Goal: Contribute content

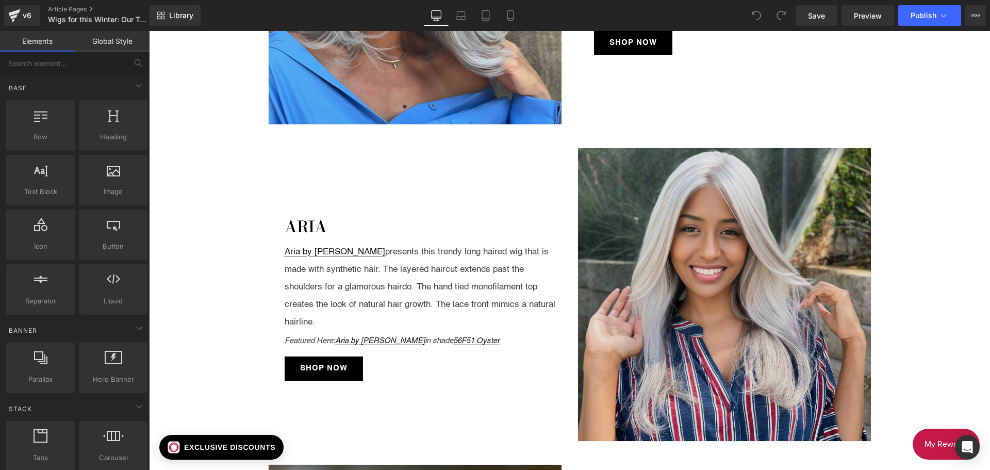
scroll to position [1135, 0]
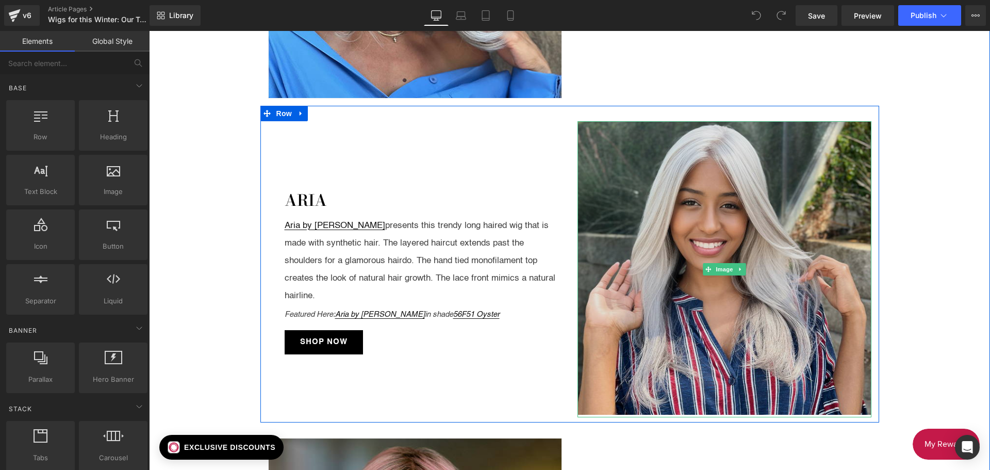
click at [631, 179] on img at bounding box center [725, 268] width 294 height 294
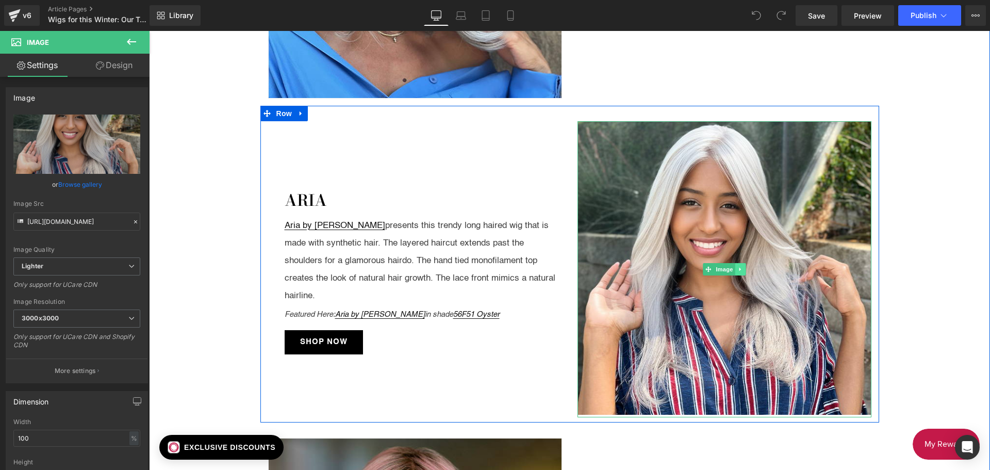
click at [735, 269] on link at bounding box center [740, 269] width 11 height 12
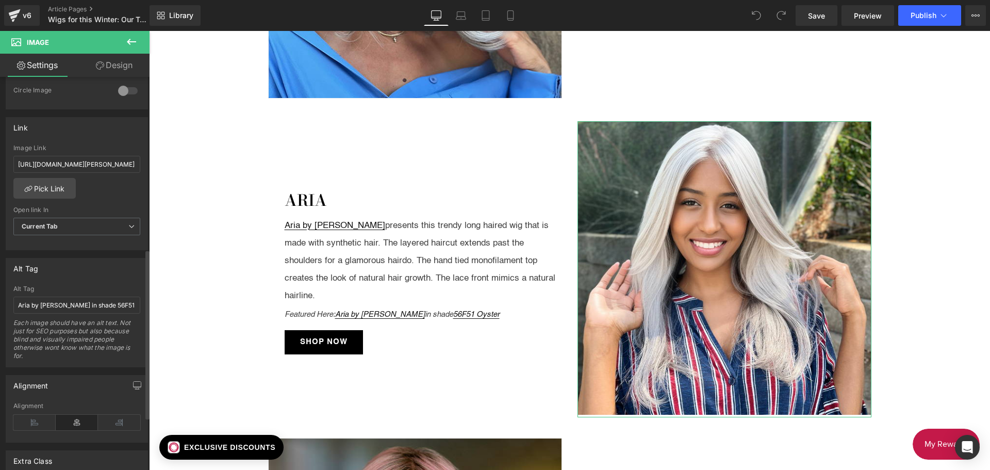
scroll to position [361, 0]
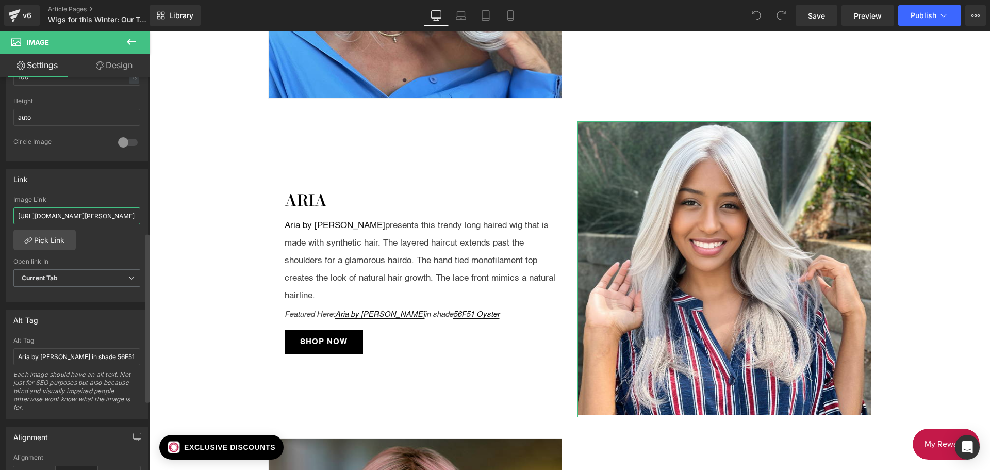
click at [73, 210] on input "[URL][DOMAIN_NAME][PERSON_NAME]" at bounding box center [76, 215] width 127 height 17
click at [116, 234] on div "[URL][DOMAIN_NAME][PERSON_NAME] Image Link [URL][DOMAIN_NAME][PERSON_NAME] Pick…" at bounding box center [76, 249] width 141 height 106
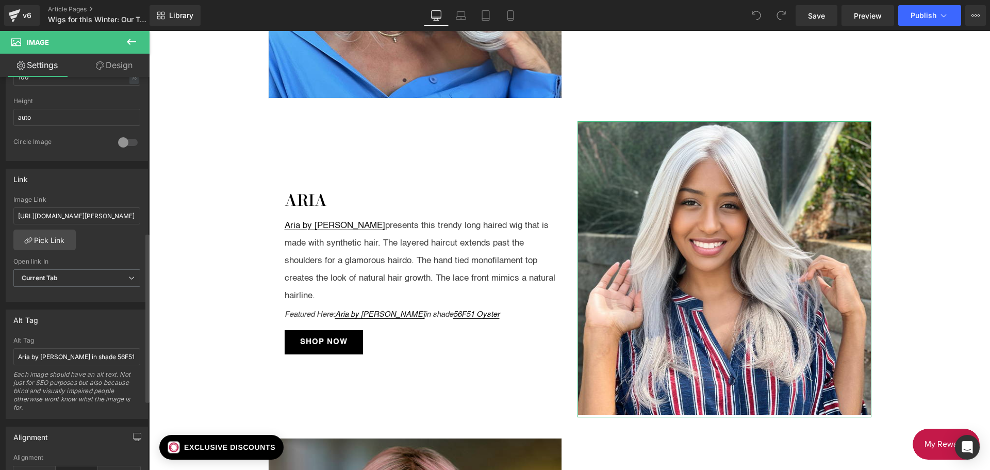
scroll to position [0, 0]
click at [83, 219] on input "[URL][DOMAIN_NAME][PERSON_NAME]" at bounding box center [76, 215] width 127 height 17
click at [95, 242] on div "[URL][DOMAIN_NAME][PERSON_NAME] Image Link [URL][DOMAIN_NAME][PERSON_NAME] Pick…" at bounding box center [76, 249] width 141 height 106
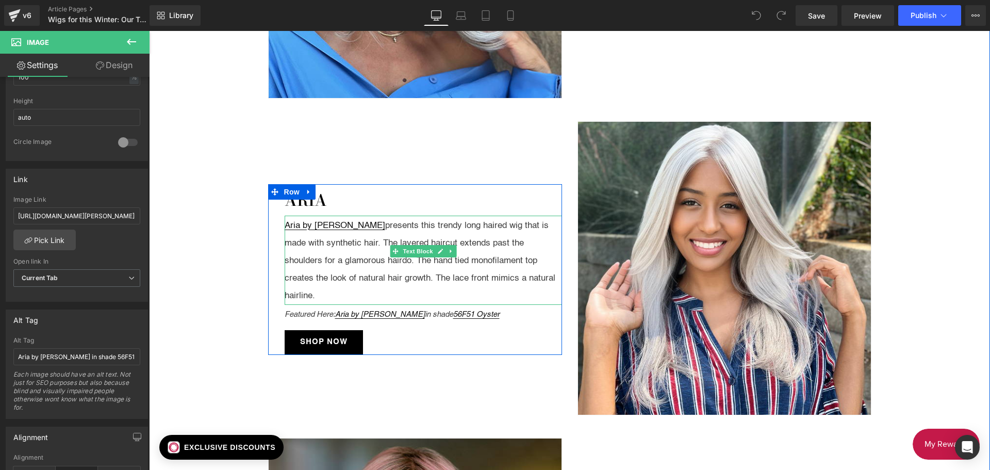
click at [364, 234] on div "Aria by [PERSON_NAME] presents this trendy long haired wig that is made with sy…" at bounding box center [423, 261] width 277 height 88
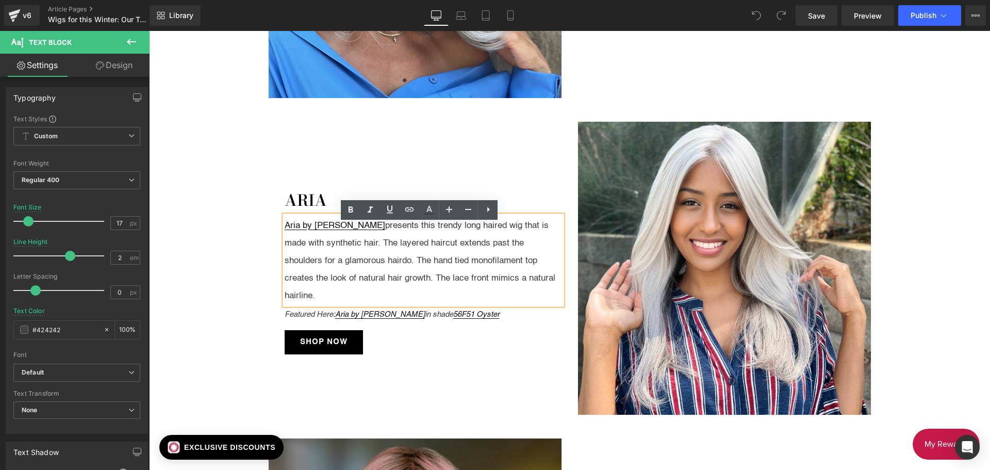
click at [354, 234] on div "Aria by [PERSON_NAME] presents this trendy long haired wig that is made with sy…" at bounding box center [423, 261] width 277 height 88
drag, startPoint x: 353, startPoint y: 234, endPoint x: 273, endPoint y: 227, distance: 80.2
click at [273, 227] on div "Aria Text Block Aria by [PERSON_NAME] presents this trendy long haired wig that…" at bounding box center [415, 269] width 294 height 171
click at [407, 213] on icon at bounding box center [409, 209] width 12 height 12
click at [369, 257] on input "[URL][DOMAIN_NAME][PERSON_NAME]" at bounding box center [355, 256] width 159 height 26
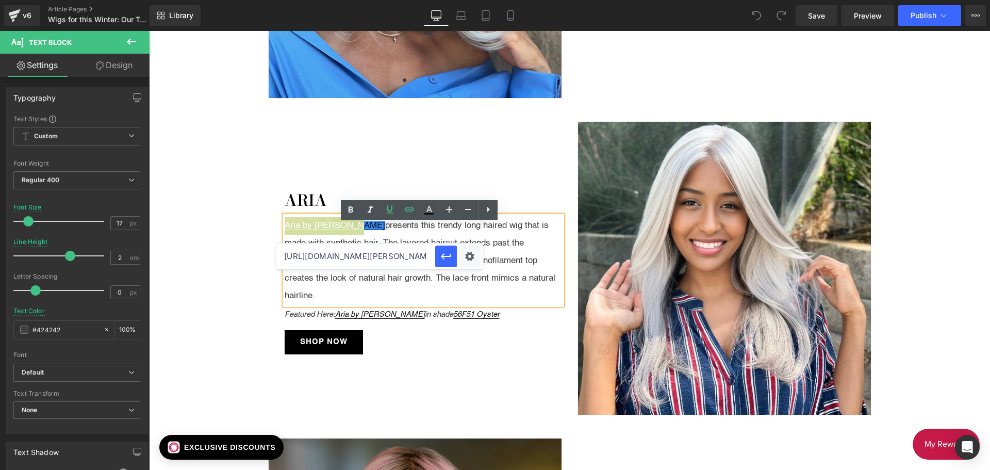
click at [369, 257] on input "[URL][DOMAIN_NAME][PERSON_NAME]" at bounding box center [355, 256] width 159 height 26
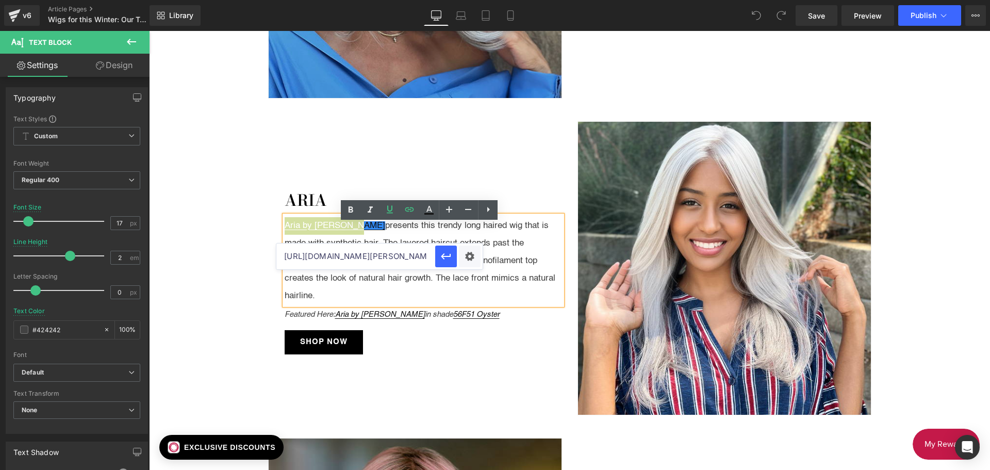
scroll to position [0, 92]
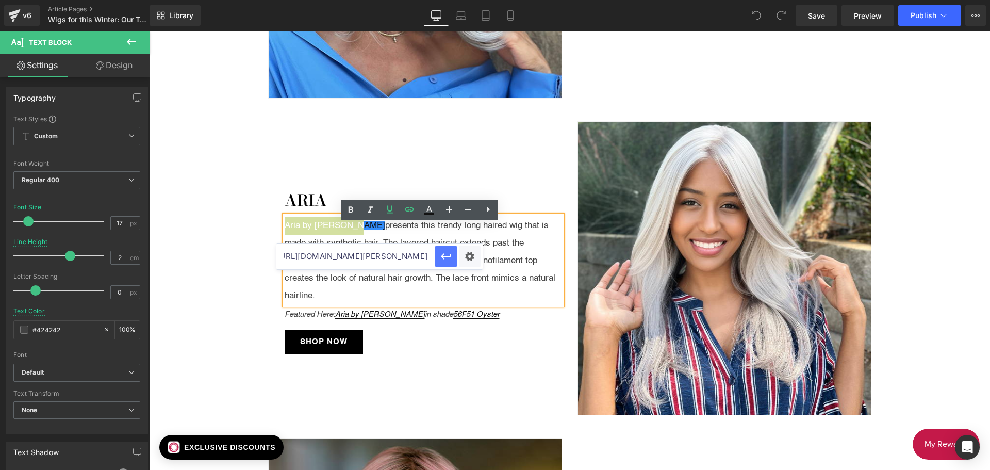
click at [445, 259] on icon "button" at bounding box center [446, 256] width 12 height 12
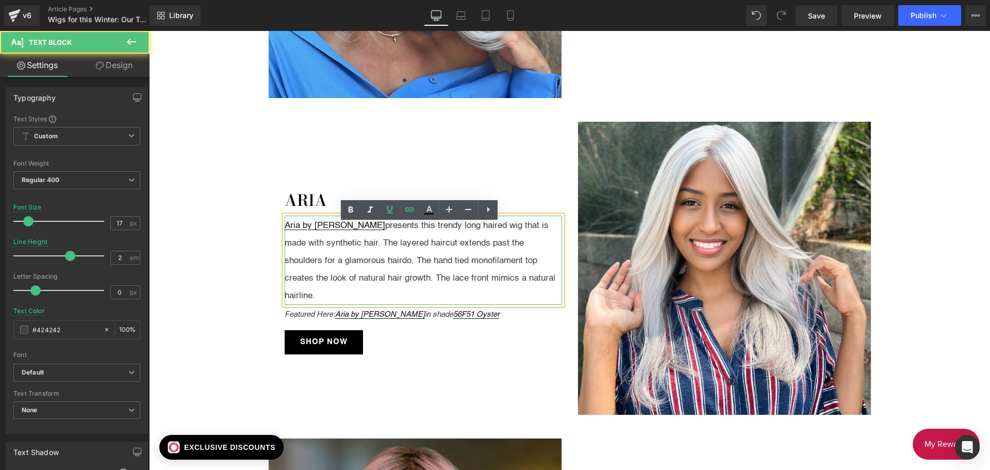
click at [398, 276] on div "Aria by [PERSON_NAME] presents this trendy long haired wig that is made with sy…" at bounding box center [423, 261] width 277 height 88
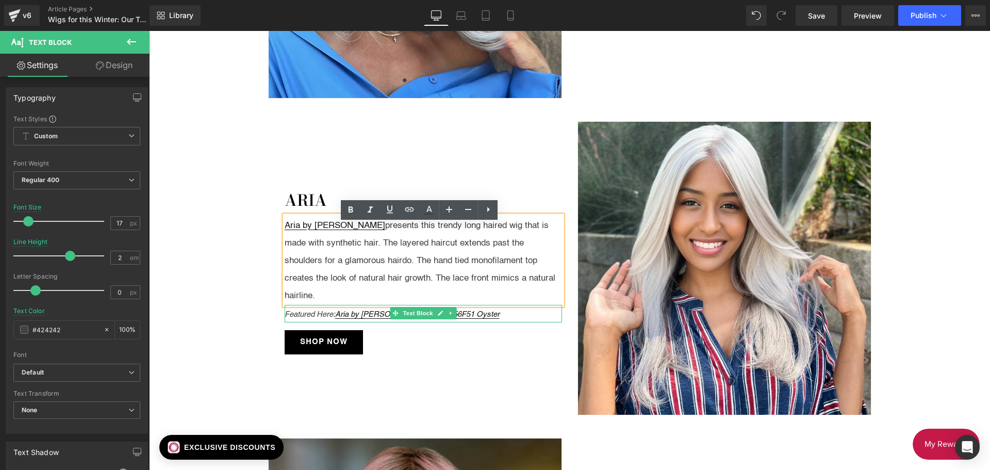
click at [332, 309] on icon "Featured Here: Aria by [PERSON_NAME] in shade 56F51 Oyster" at bounding box center [392, 313] width 215 height 9
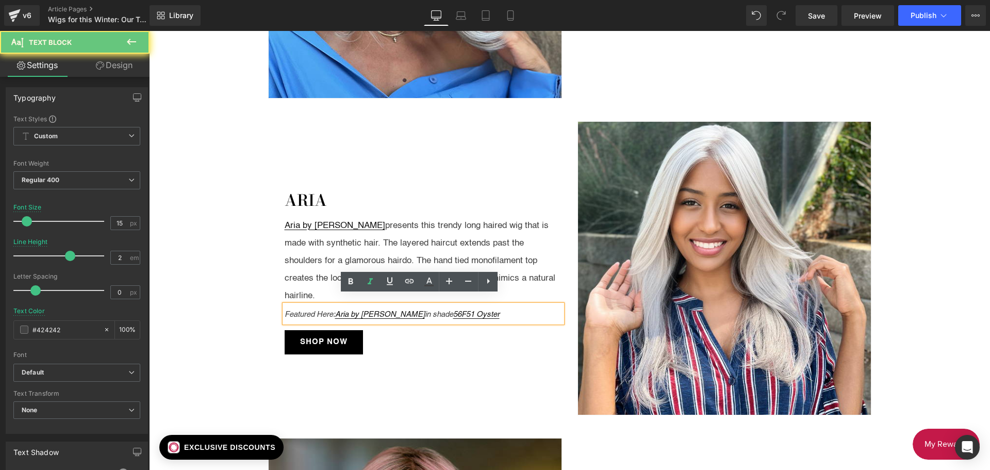
click at [334, 309] on icon "Featured Here: Aria by [PERSON_NAME] in shade 56F51 Oyster" at bounding box center [392, 313] width 215 height 9
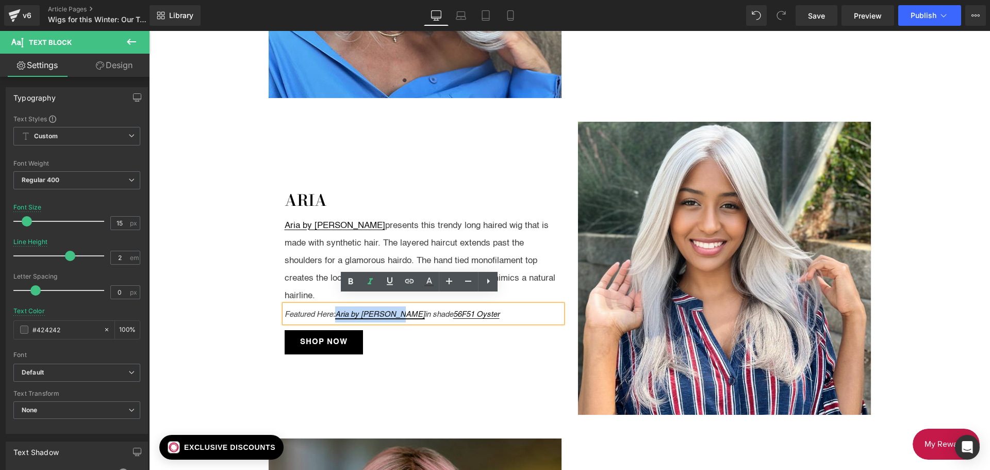
drag, startPoint x: 334, startPoint y: 304, endPoint x: 383, endPoint y: 303, distance: 48.5
click at [383, 309] on icon "Featured Here: Aria by [PERSON_NAME] in shade 56F51 Oyster" at bounding box center [392, 313] width 215 height 9
click at [409, 281] on icon at bounding box center [409, 281] width 12 height 12
type input "[URL][DOMAIN_NAME][PERSON_NAME]"
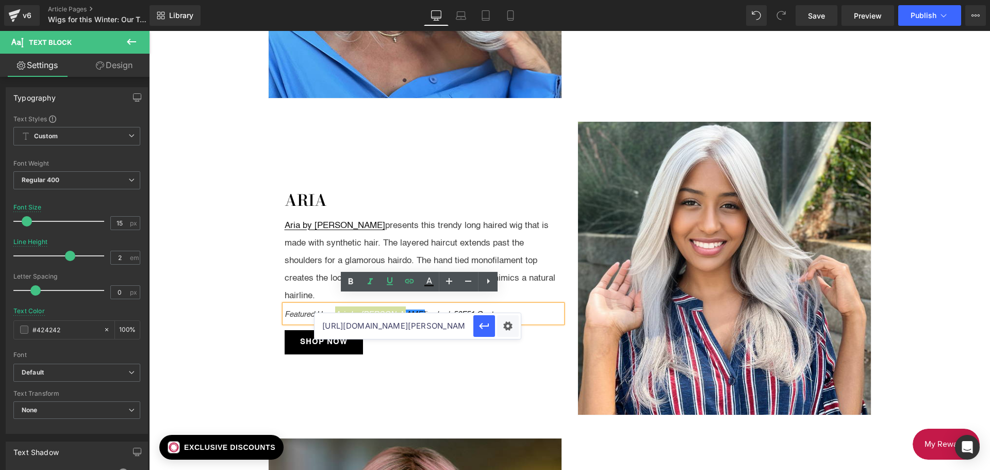
click at [373, 327] on input "[URL][DOMAIN_NAME][PERSON_NAME]" at bounding box center [394, 326] width 159 height 26
click at [483, 326] on icon "button" at bounding box center [484, 326] width 10 height 6
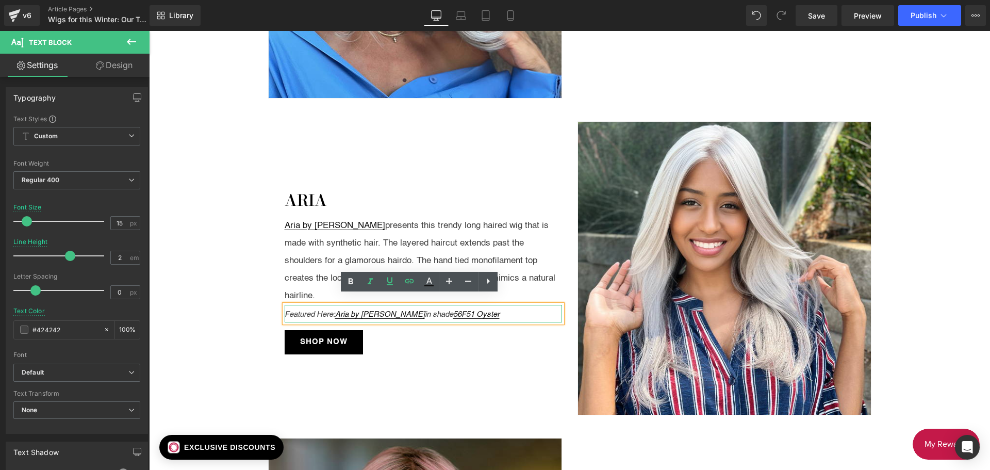
click at [431, 309] on icon "Featured Here: Aria by [PERSON_NAME] in shade 56F51 Oyster" at bounding box center [392, 313] width 215 height 9
click at [483, 306] on div "Featured Here: Aria by [PERSON_NAME] in shade 56F51 Oyster" at bounding box center [423, 314] width 277 height 18
drag, startPoint x: 483, startPoint y: 306, endPoint x: 432, endPoint y: 305, distance: 51.1
click at [432, 305] on div "Featured Here: Aria by [PERSON_NAME] in shade 56F51 Oyster" at bounding box center [423, 314] width 277 height 18
click at [412, 279] on icon at bounding box center [409, 281] width 12 height 12
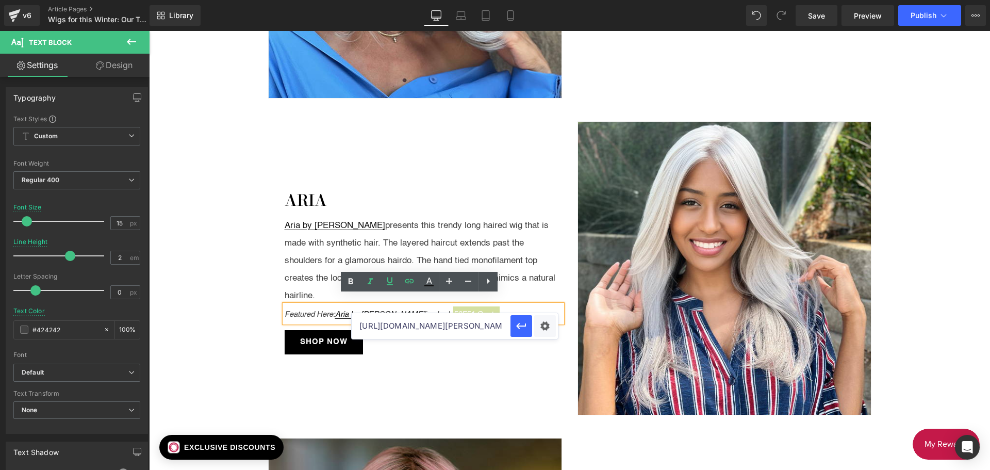
click at [421, 319] on input "[URL][DOMAIN_NAME][PERSON_NAME]" at bounding box center [431, 326] width 159 height 26
click at [516, 321] on icon "button" at bounding box center [521, 326] width 12 height 12
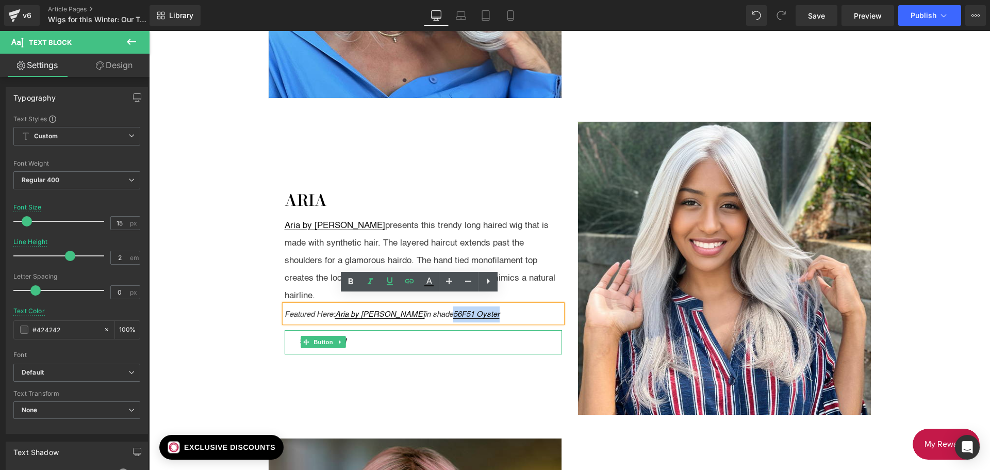
click at [287, 333] on link "Shop Now" at bounding box center [324, 342] width 78 height 24
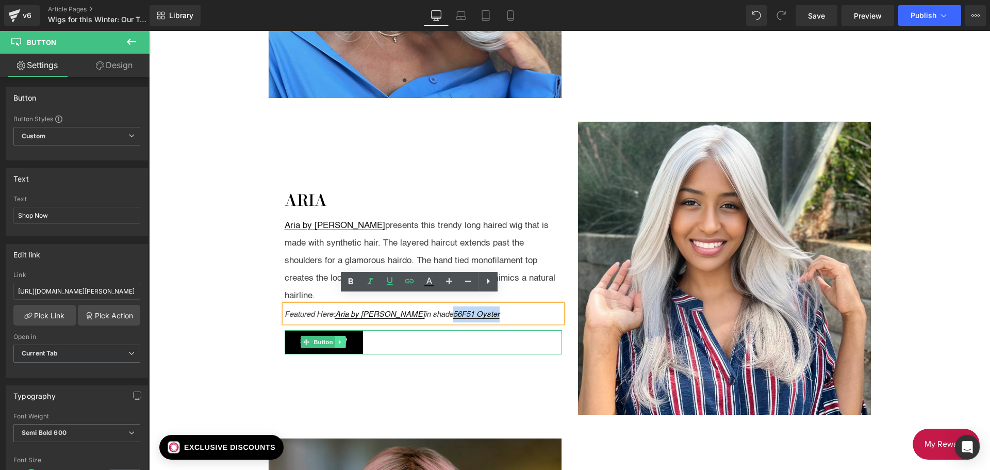
click at [338, 339] on icon at bounding box center [341, 342] width 6 height 6
click at [288, 330] on link "Shop Now" at bounding box center [324, 342] width 78 height 24
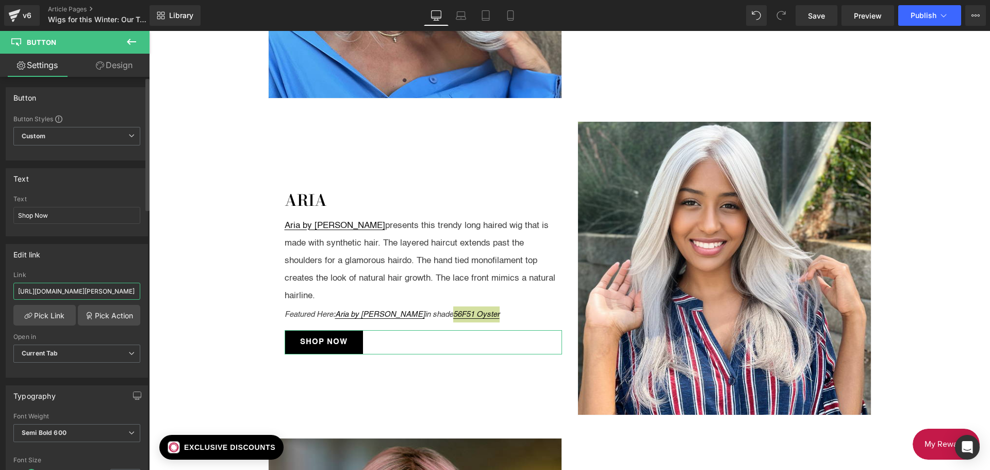
click at [38, 287] on input "[URL][DOMAIN_NAME][PERSON_NAME]" at bounding box center [76, 291] width 127 height 17
paste input "?variant=41058698854511"
type input "[URL][DOMAIN_NAME][PERSON_NAME]"
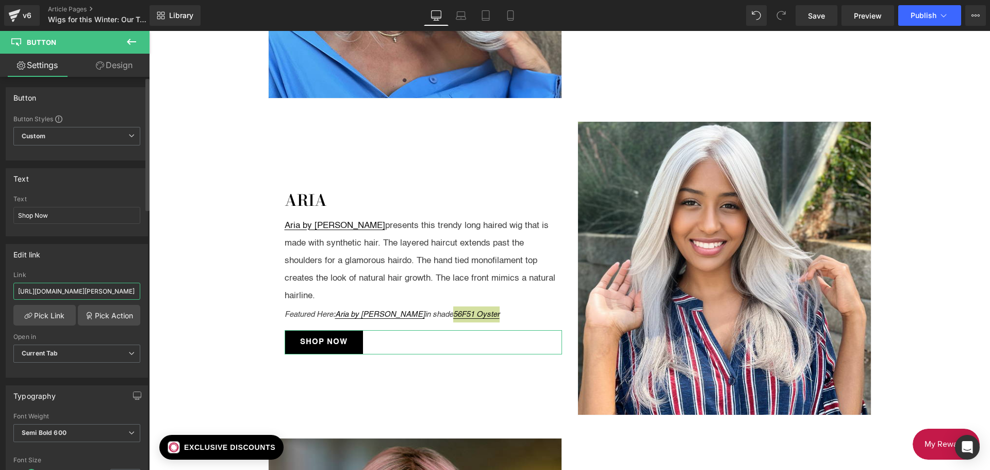
scroll to position [0, 144]
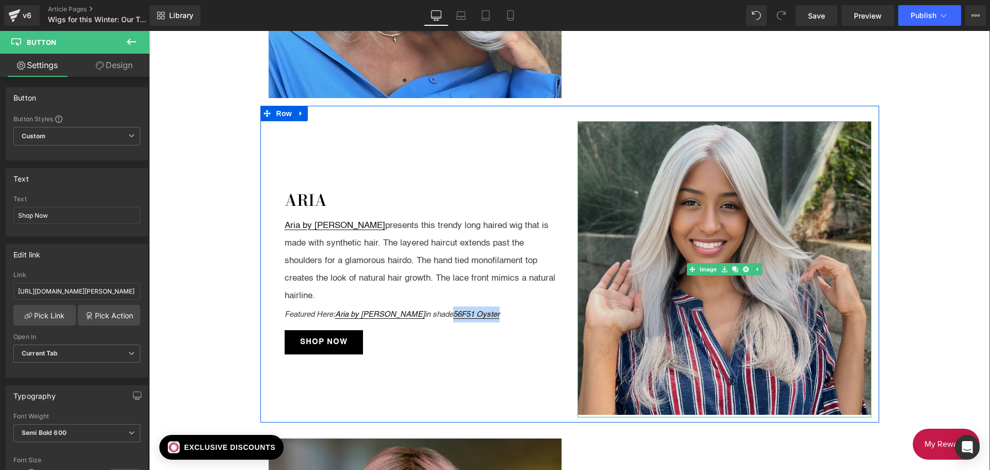
click at [627, 206] on img at bounding box center [725, 268] width 294 height 294
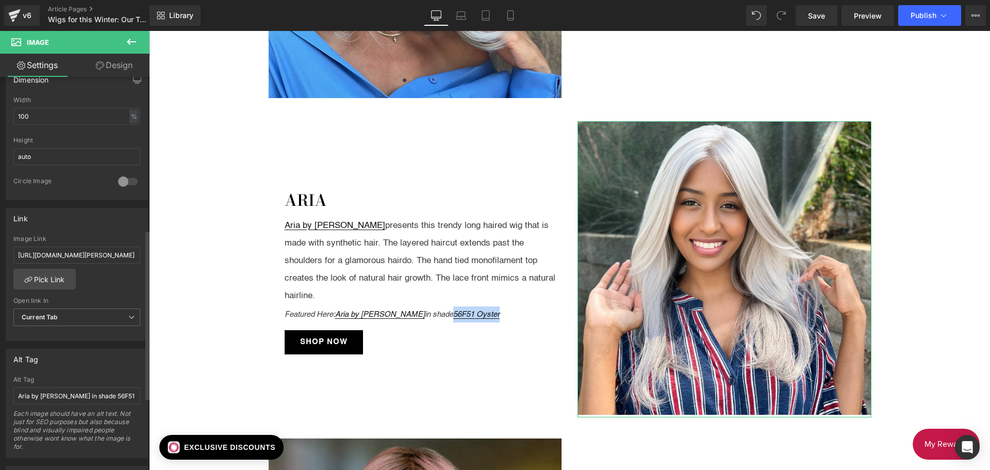
scroll to position [361, 0]
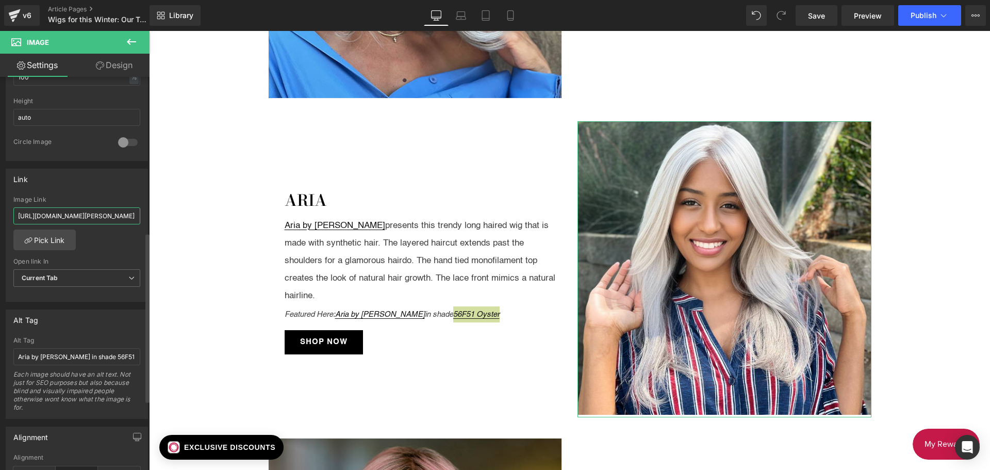
click at [73, 216] on input "[URL][DOMAIN_NAME][PERSON_NAME]" at bounding box center [76, 215] width 127 height 17
drag, startPoint x: 73, startPoint y: 216, endPoint x: 50, endPoint y: 217, distance: 23.2
click at [50, 217] on input "[URL][DOMAIN_NAME][PERSON_NAME]" at bounding box center [76, 215] width 127 height 17
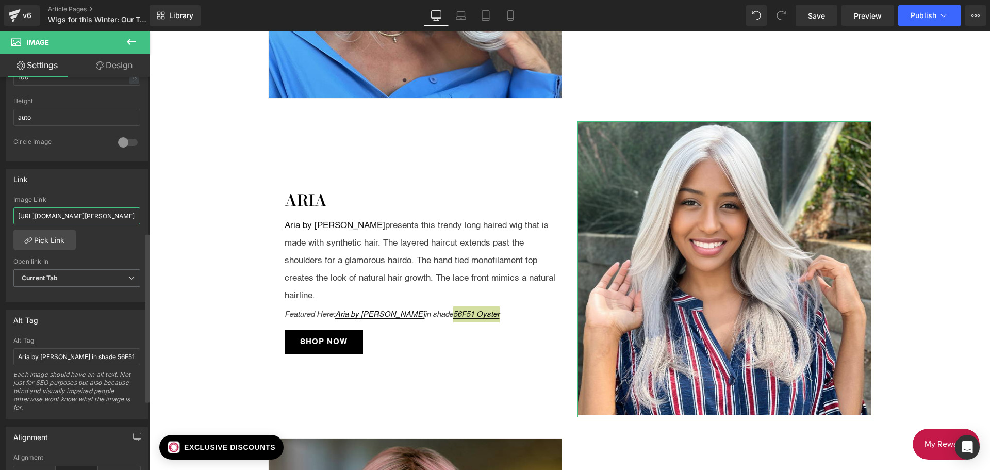
paste input "?variant=41058698854511"
type input "[URL][DOMAIN_NAME][PERSON_NAME]"
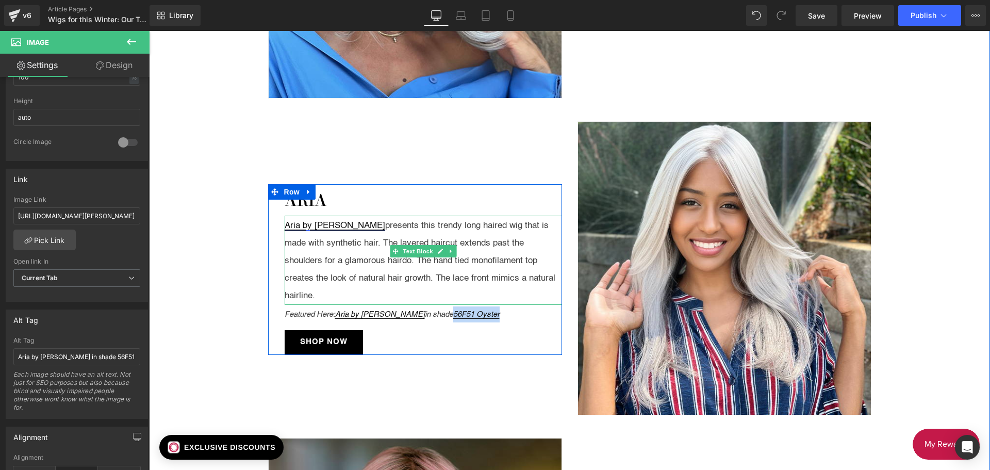
click at [315, 230] on link "Aria by [PERSON_NAME]" at bounding box center [335, 225] width 101 height 9
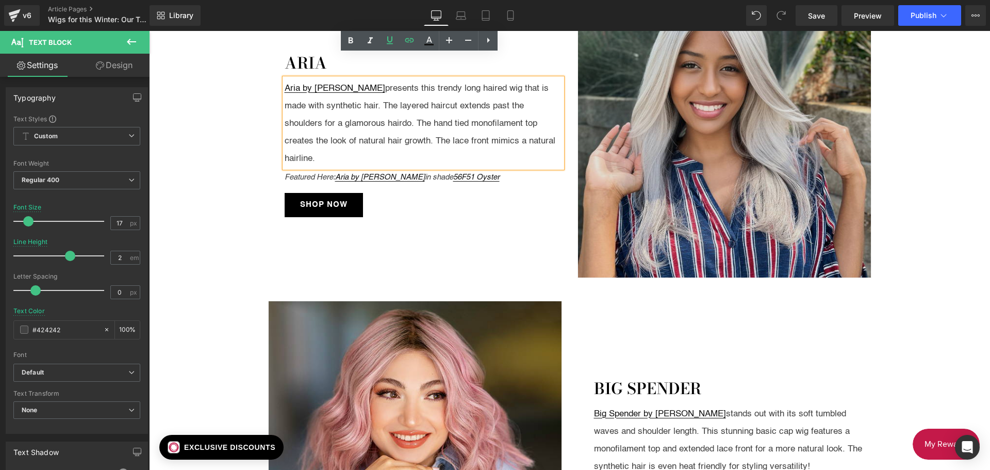
scroll to position [1238, 0]
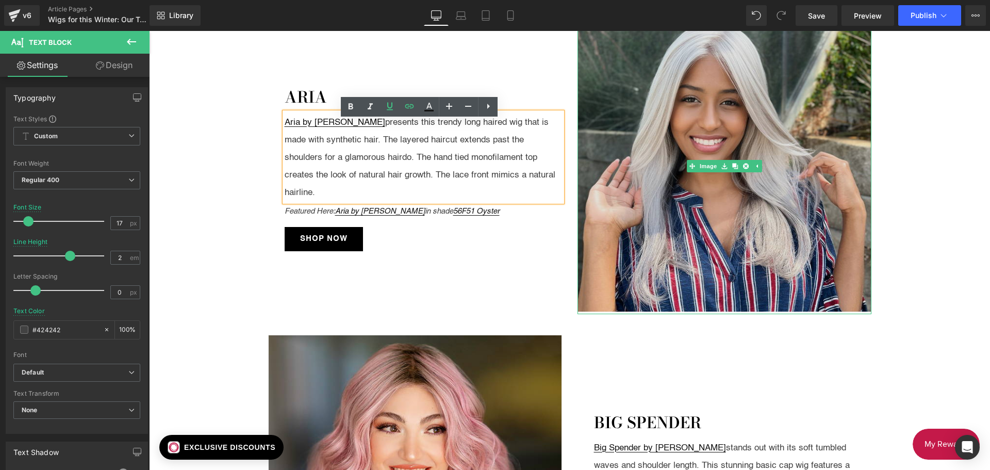
click at [671, 184] on img at bounding box center [725, 165] width 294 height 294
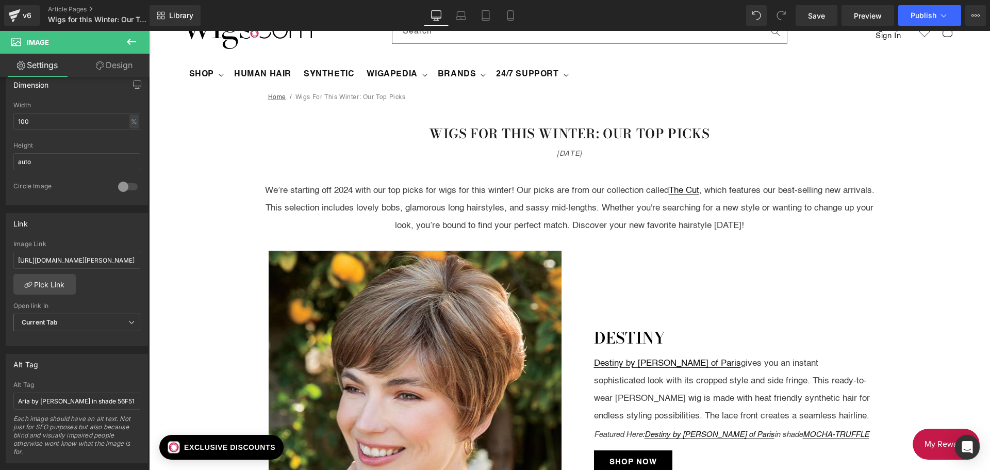
scroll to position [0, 0]
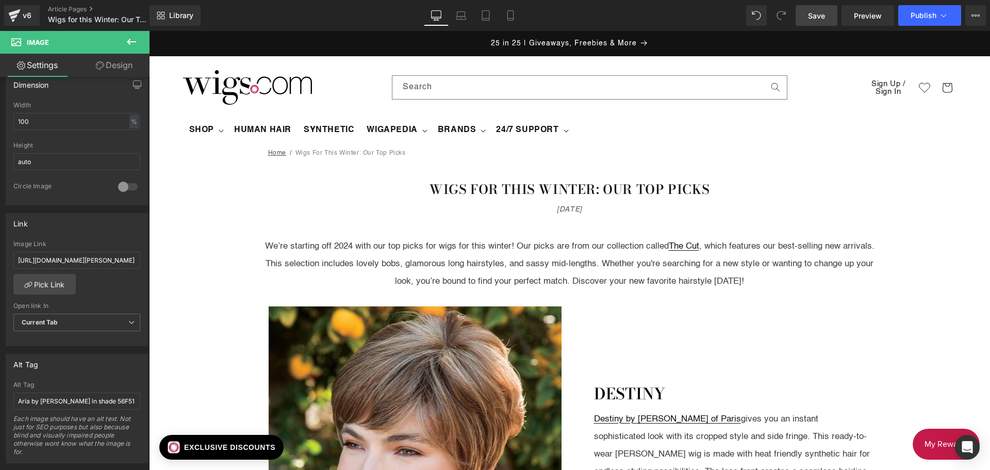
click at [818, 21] on span "Save" at bounding box center [816, 15] width 17 height 11
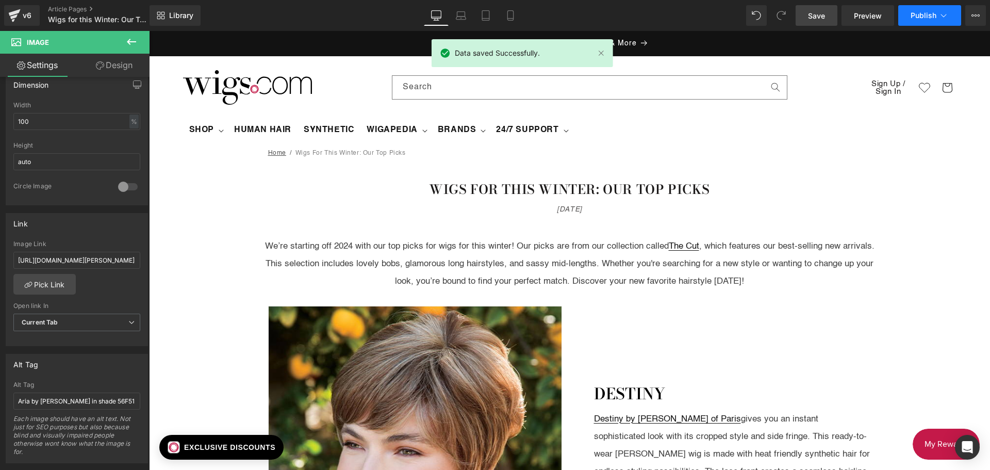
click at [920, 12] on span "Publish" at bounding box center [924, 15] width 26 height 8
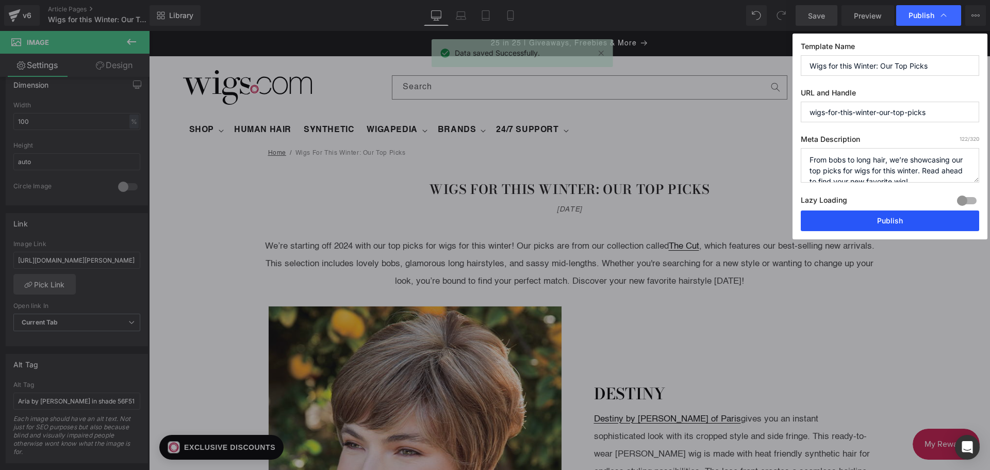
click at [888, 216] on button "Publish" at bounding box center [890, 220] width 178 height 21
